Goal: Navigation & Orientation: Find specific page/section

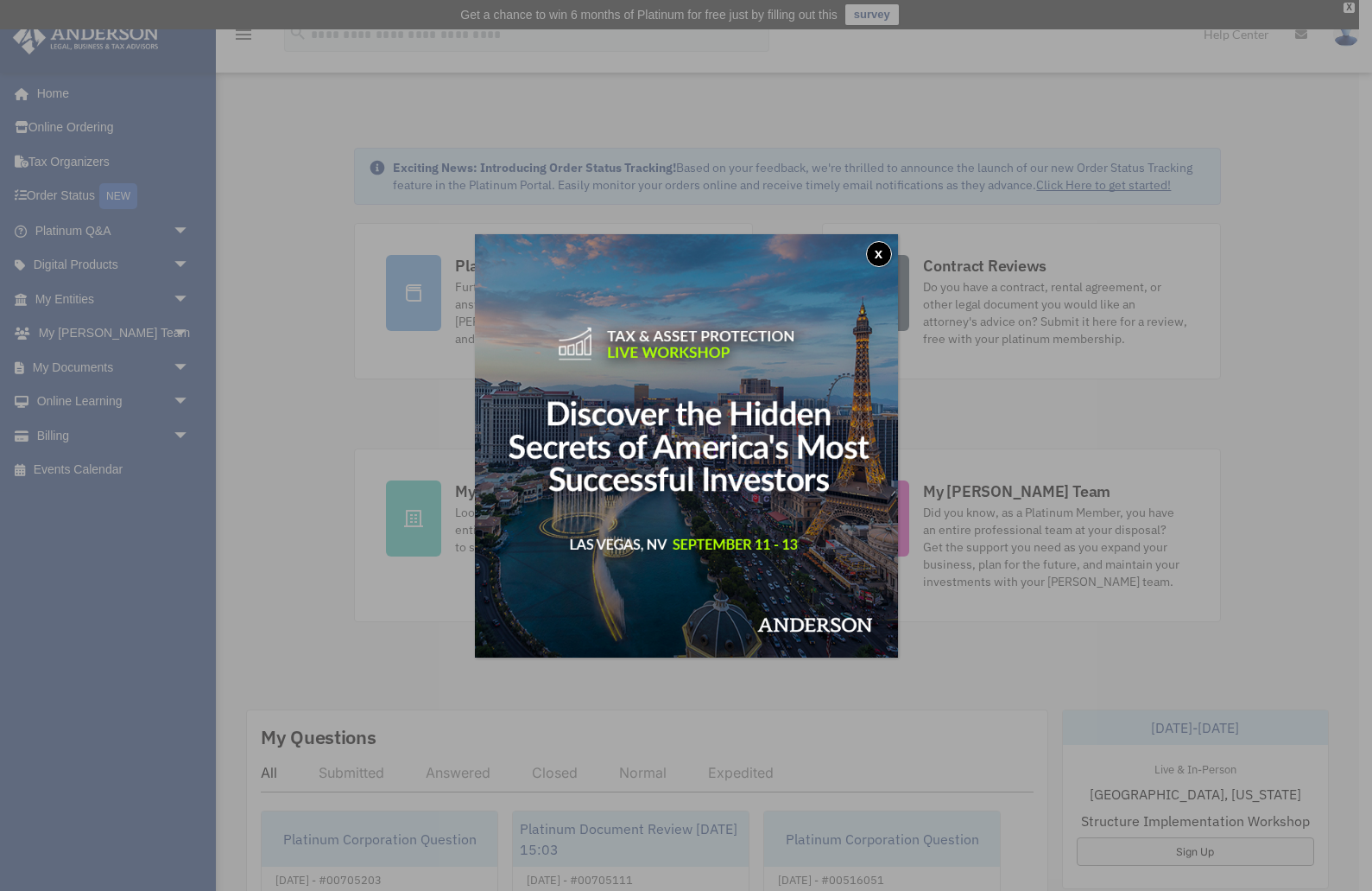
click at [876, 250] on button "x" at bounding box center [878, 253] width 25 height 25
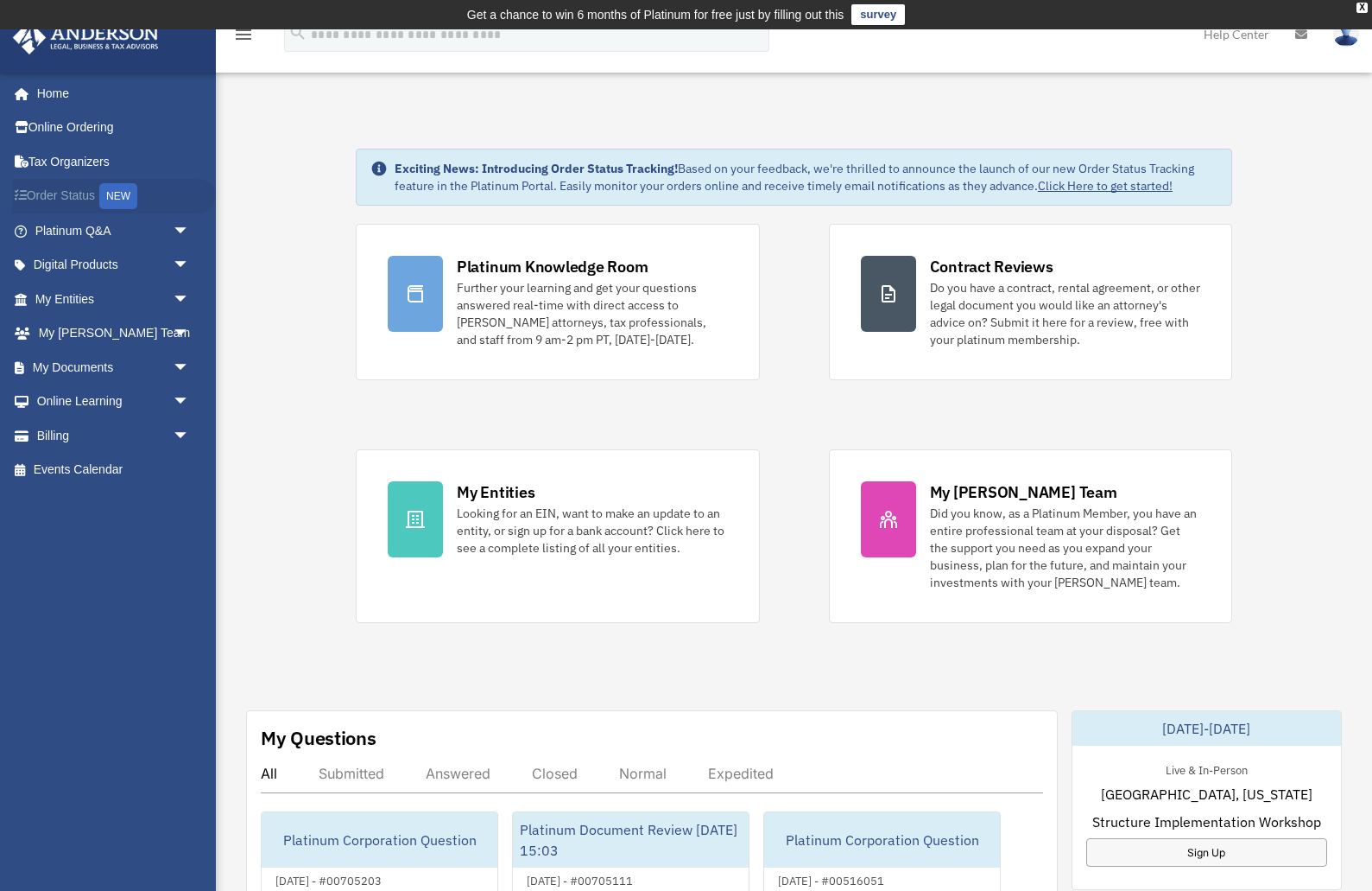
click at [47, 197] on link "Order Status NEW" at bounding box center [114, 197] width 204 height 35
click at [187, 366] on span "arrow_drop_down" at bounding box center [190, 367] width 34 height 35
click at [133, 429] on link "Meeting Minutes" at bounding box center [120, 435] width 191 height 34
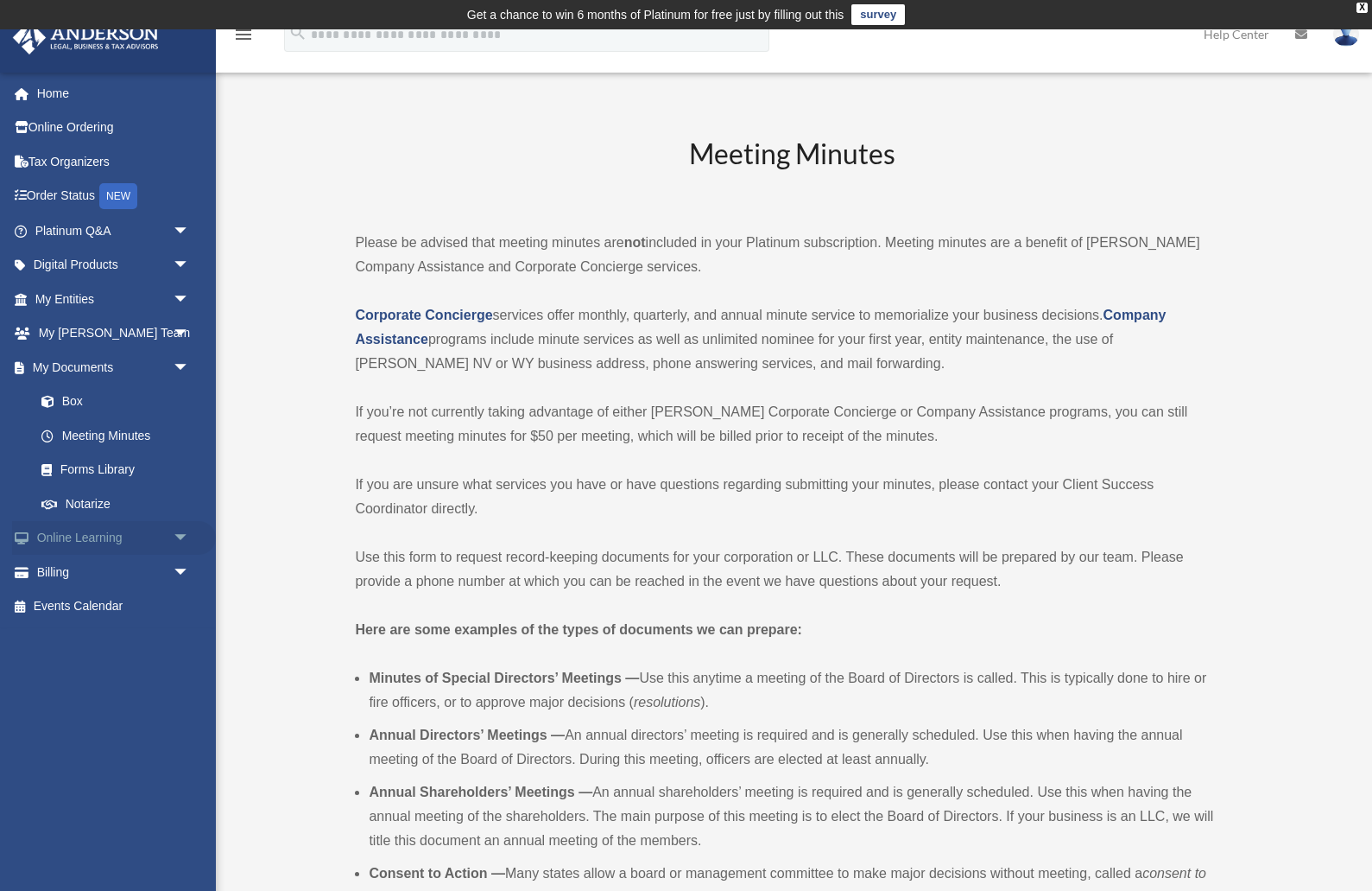
click at [181, 531] on span "arrow_drop_down" at bounding box center [190, 539] width 34 height 35
click at [90, 571] on link "Courses" at bounding box center [120, 571] width 191 height 34
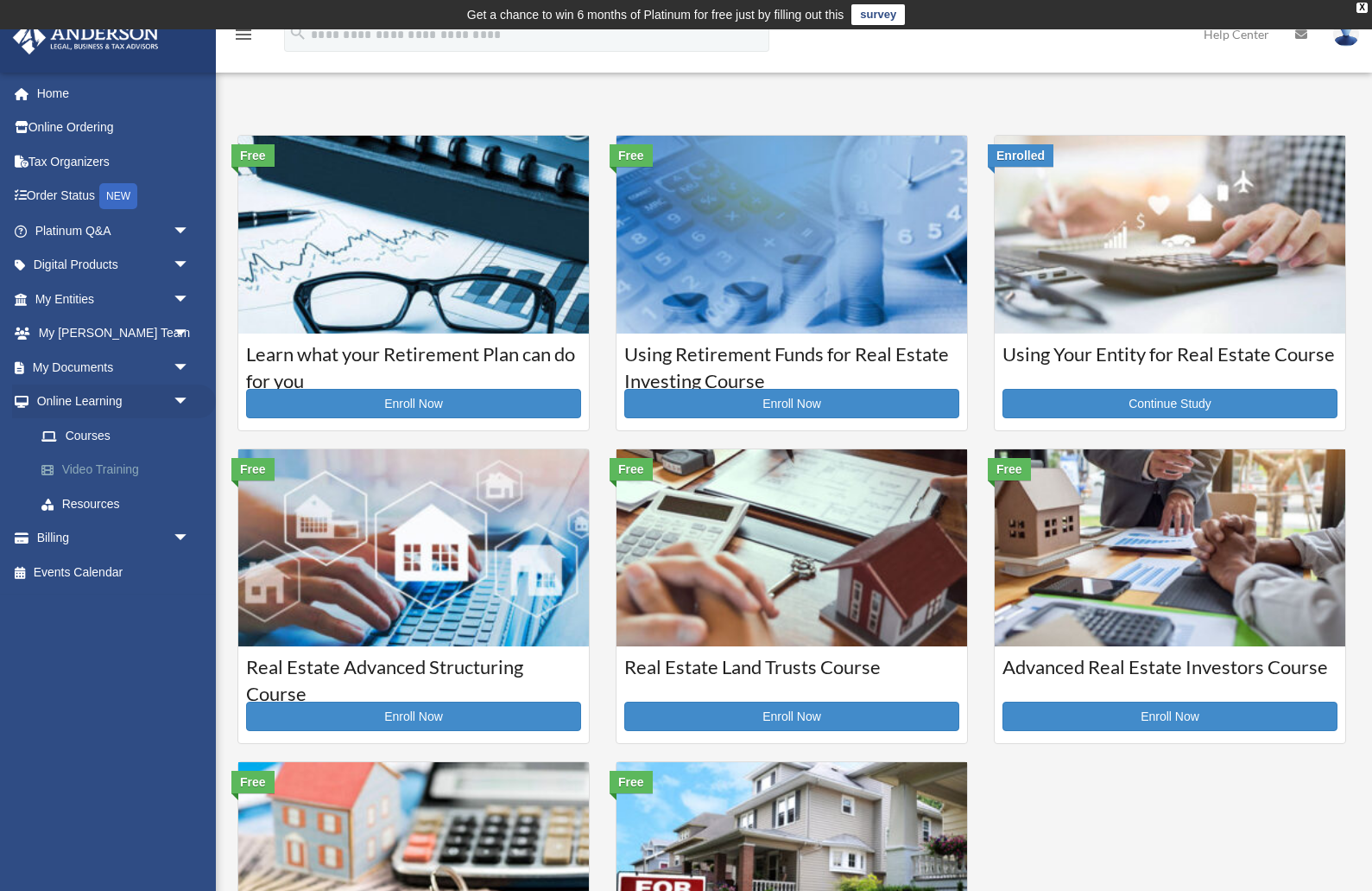
click at [95, 468] on link "Video Training" at bounding box center [120, 469] width 191 height 34
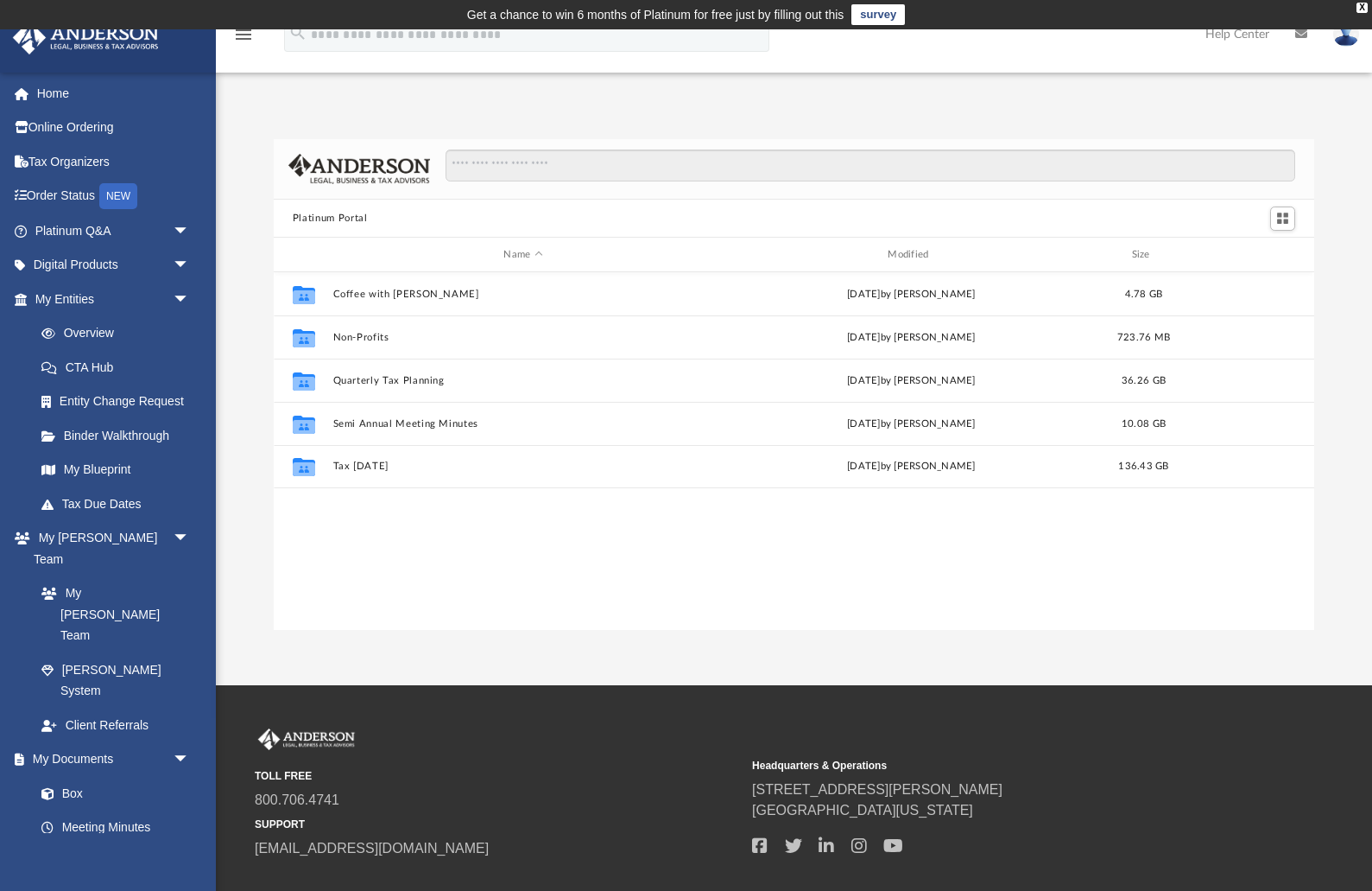
scroll to position [392, 1041]
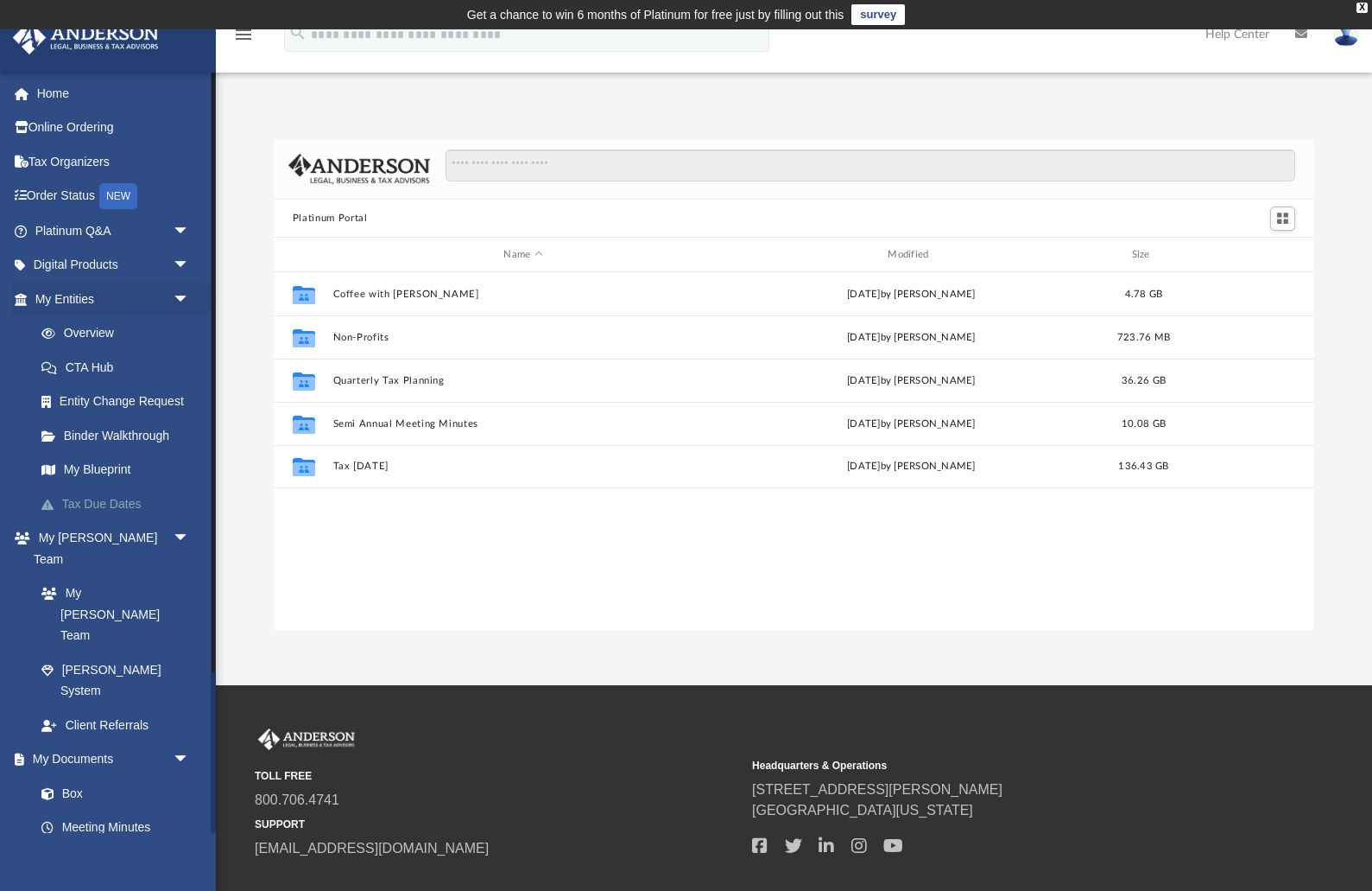
click at [75, 506] on link "Tax Due Dates" at bounding box center [120, 503] width 191 height 34
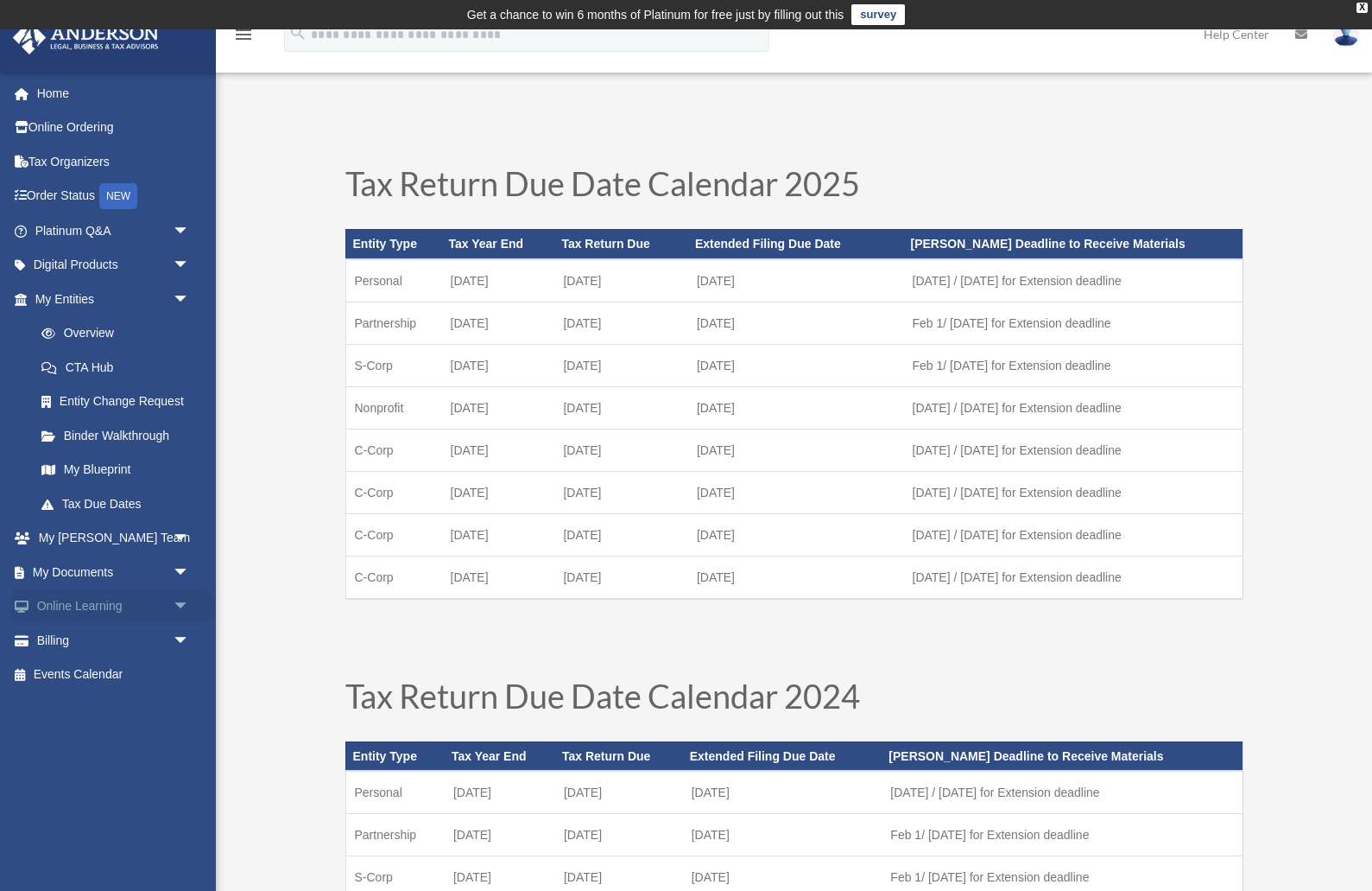
click at [183, 600] on span "arrow_drop_down" at bounding box center [190, 607] width 34 height 35
click at [93, 675] on link "Video Training" at bounding box center [120, 674] width 191 height 34
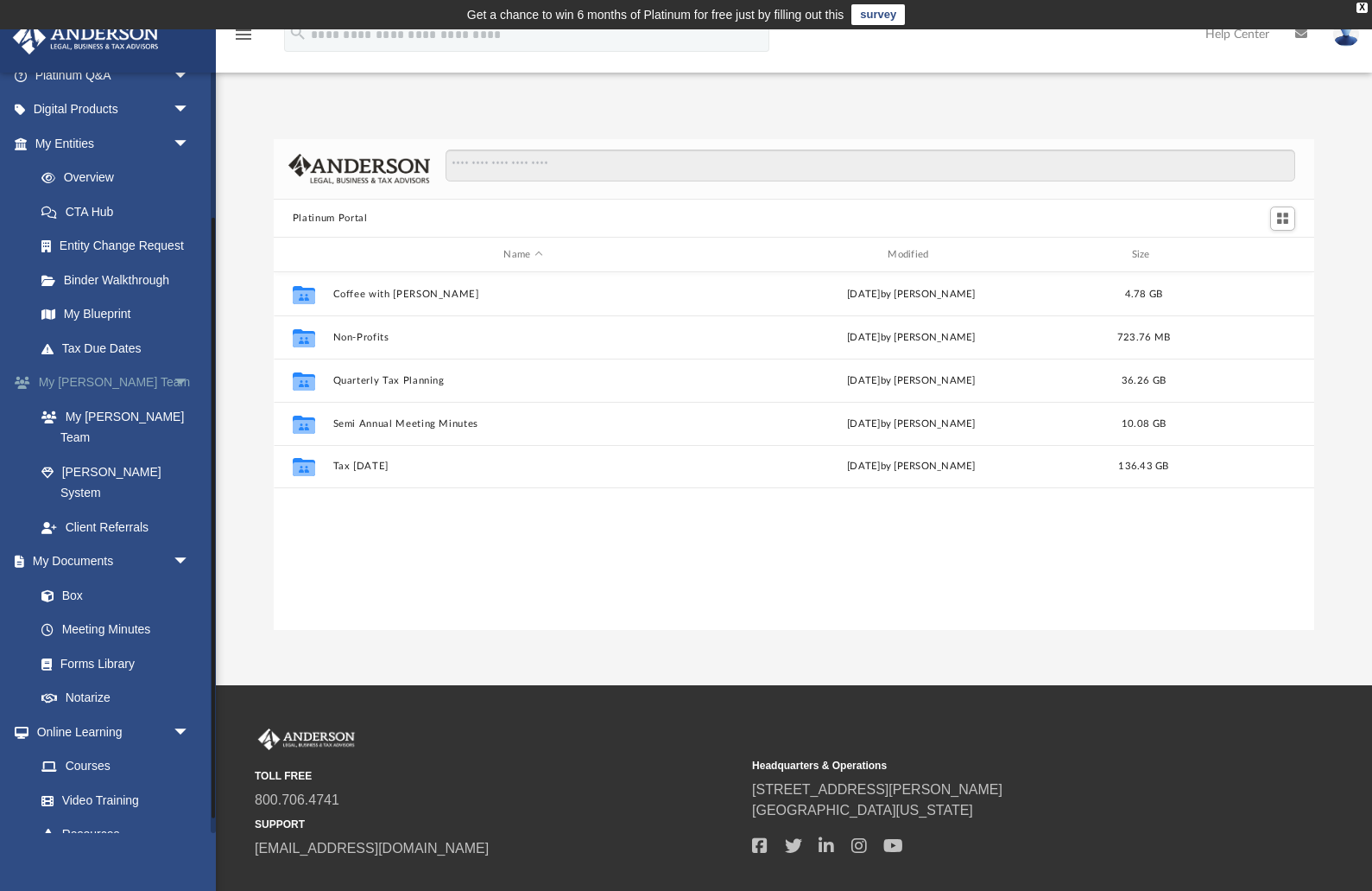
scroll to position [204, 0]
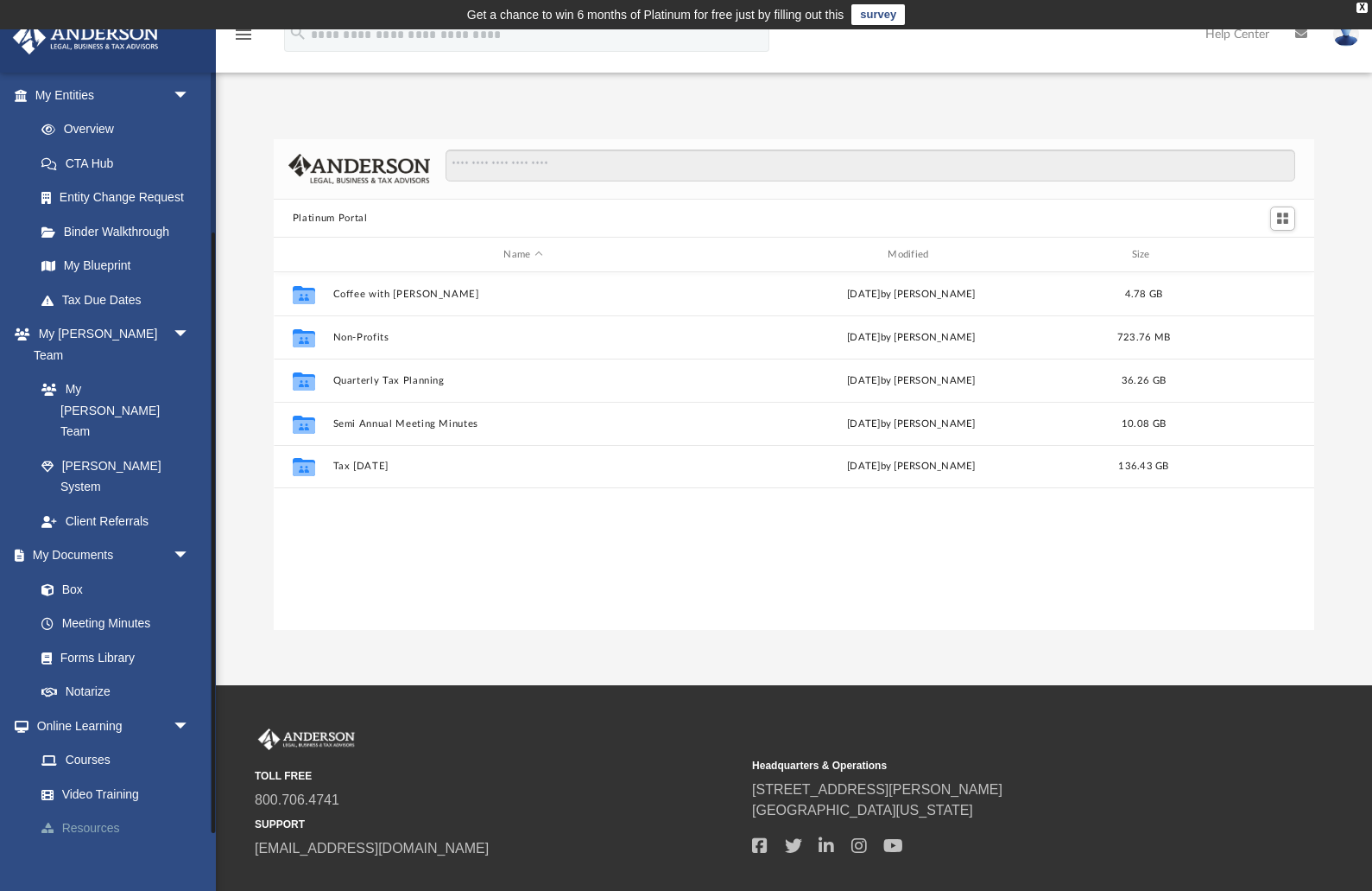
click at [86, 811] on link "Resources" at bounding box center [120, 828] width 191 height 34
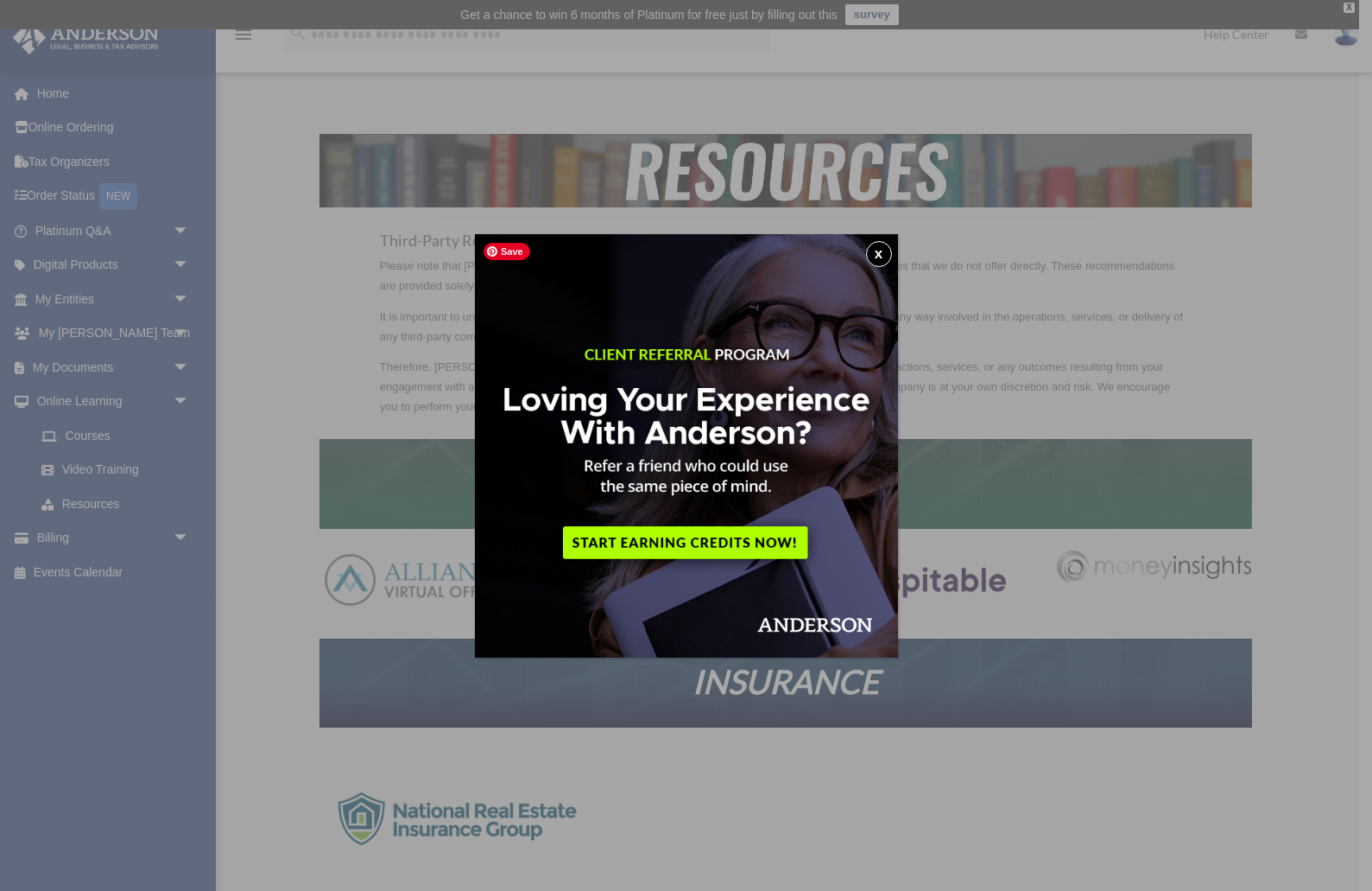
click at [882, 249] on button "x" at bounding box center [878, 253] width 25 height 25
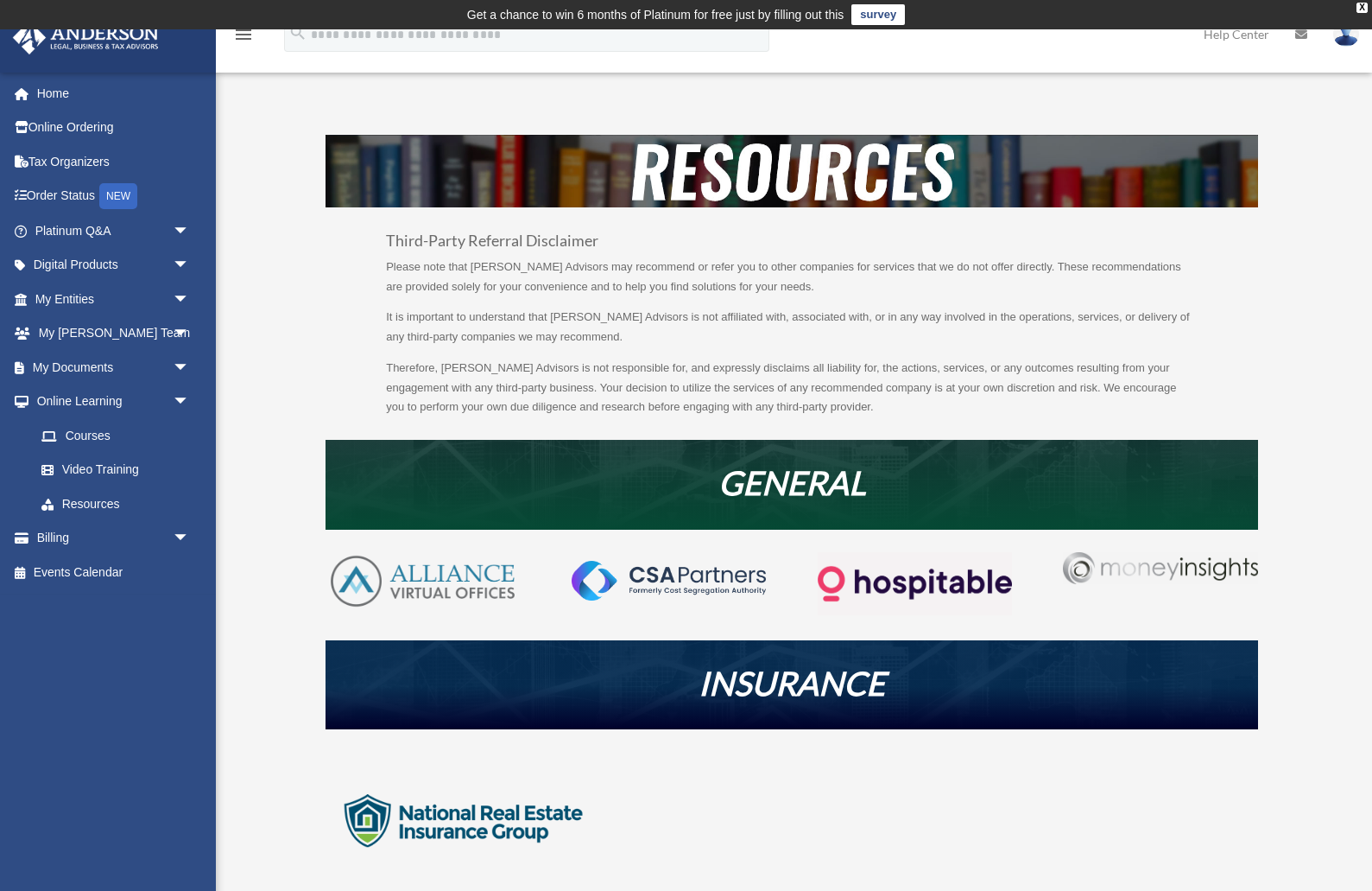
click at [1348, 31] on img at bounding box center [1346, 34] width 25 height 25
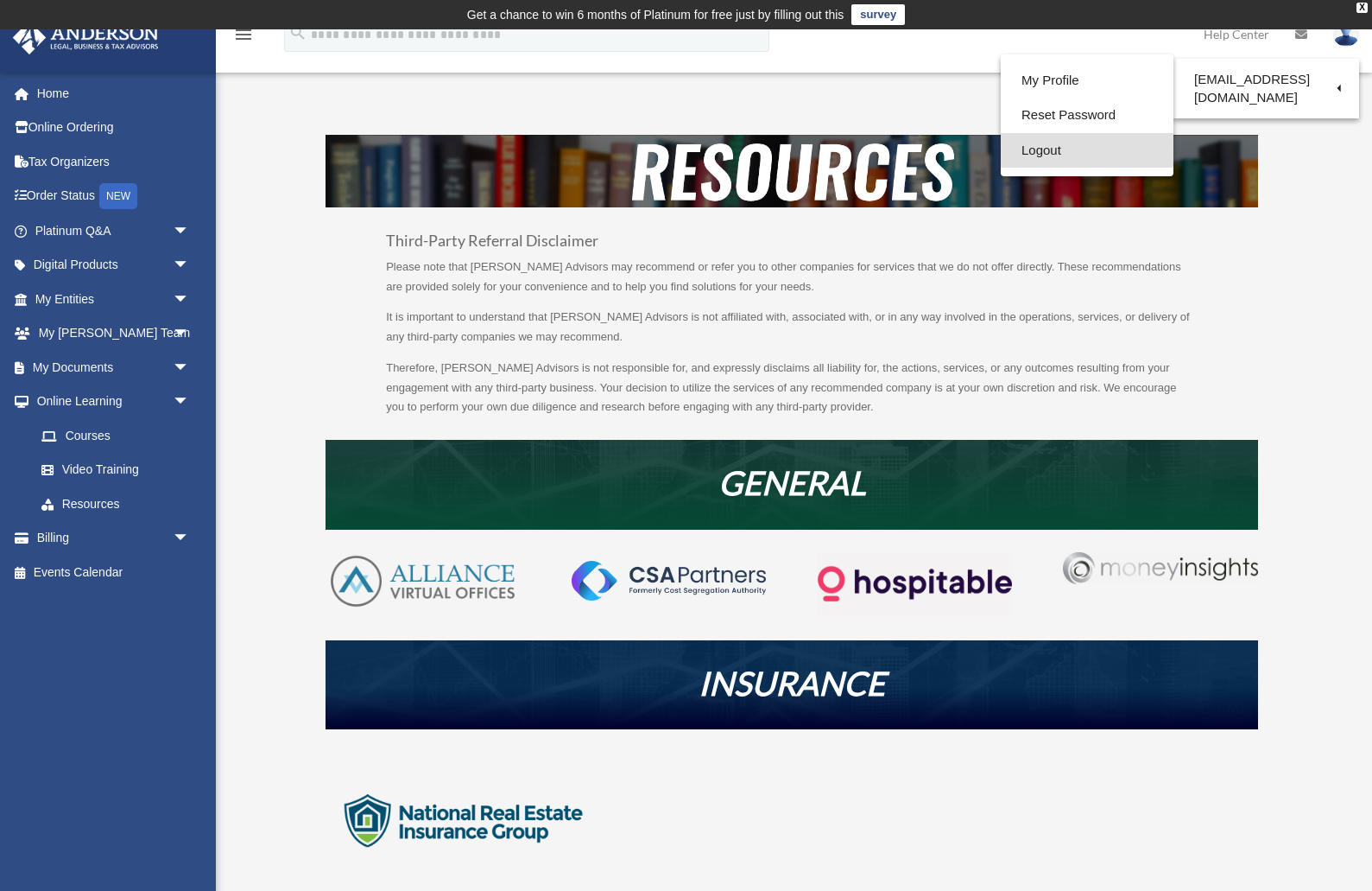
click at [1045, 148] on link "Logout" at bounding box center [1087, 150] width 173 height 35
